Goal: Transaction & Acquisition: Purchase product/service

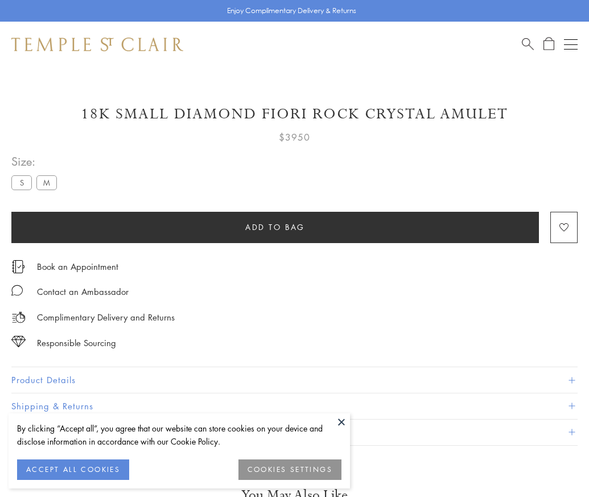
click at [275, 227] on span "Add to bag" at bounding box center [275, 227] width 60 height 13
